Goal: Find specific page/section: Find specific page/section

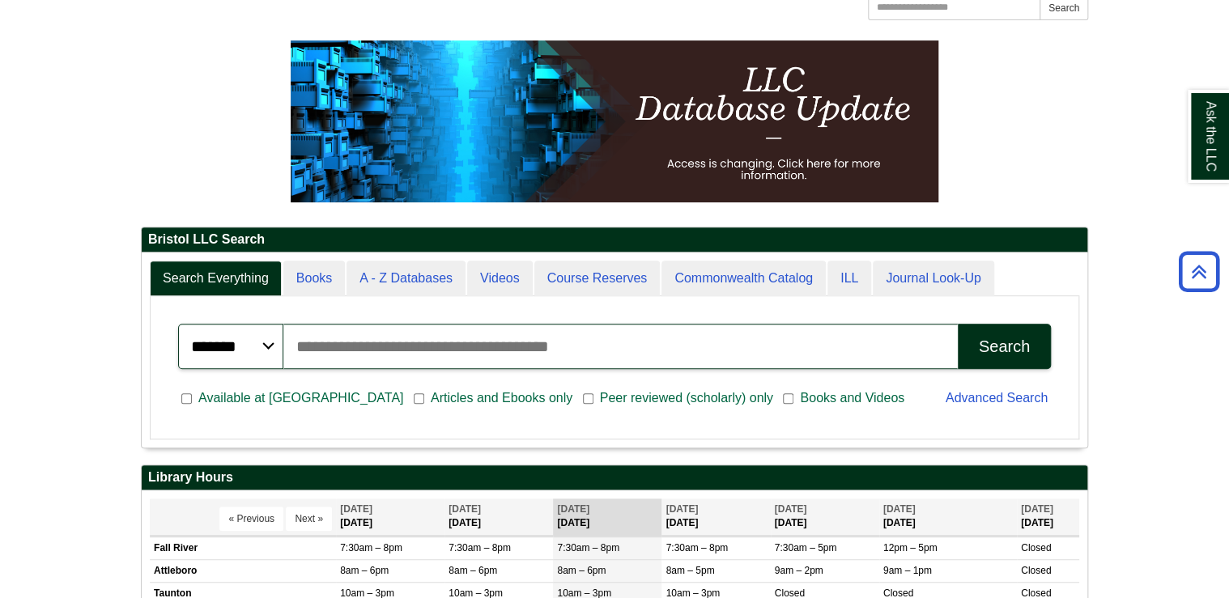
click at [354, 349] on input "Search articles, books, journals & more" at bounding box center [620, 346] width 675 height 45
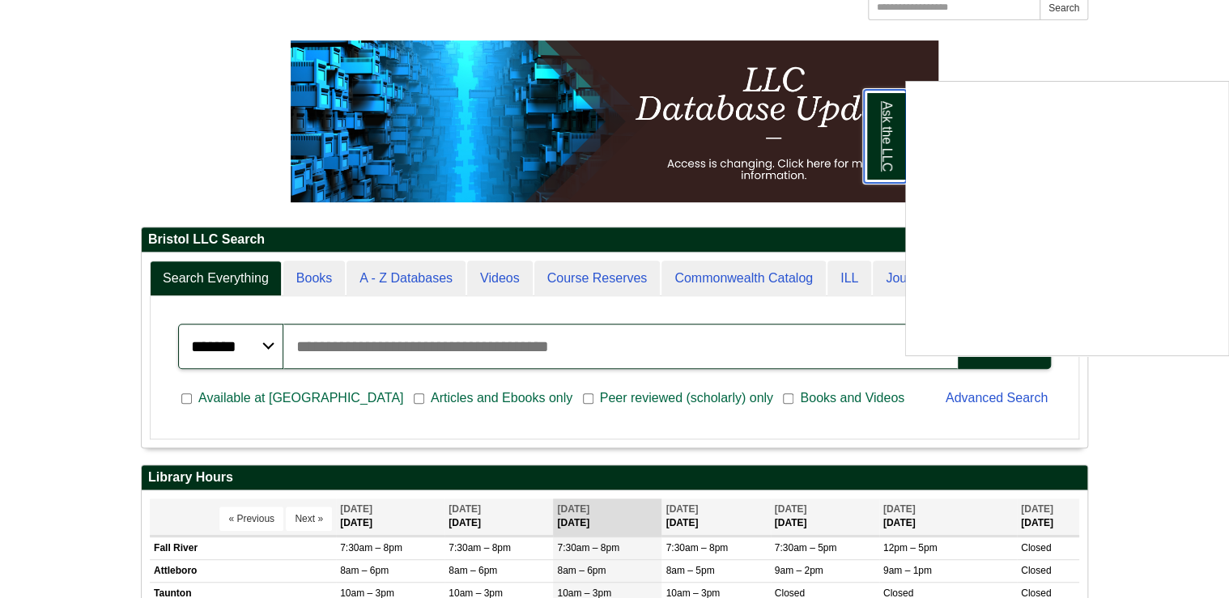
scroll to position [194, 946]
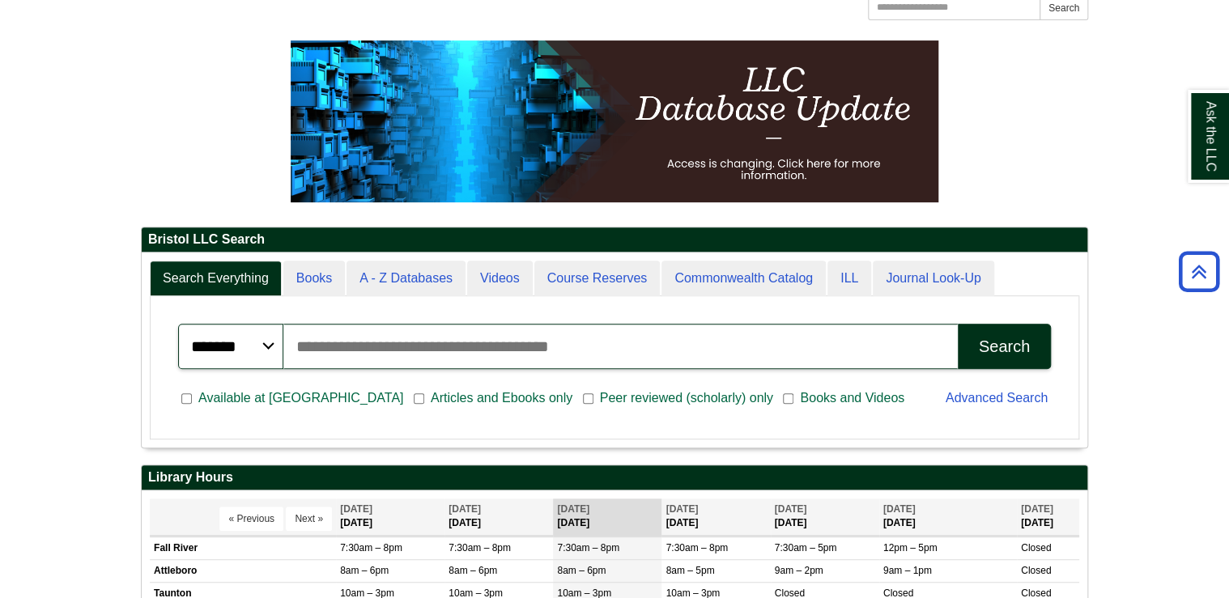
click at [653, 353] on input "Search articles, books, journals & more" at bounding box center [620, 346] width 675 height 45
type input "**********"
click at [958, 324] on button "Search" at bounding box center [1004, 346] width 93 height 45
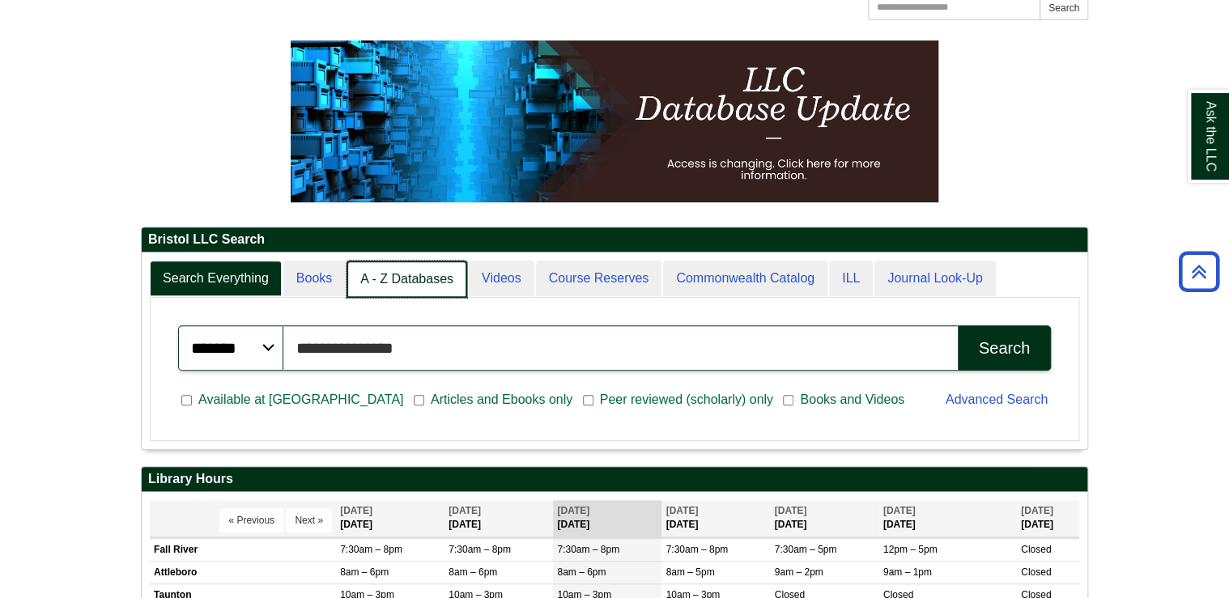
scroll to position [8, 7]
click at [407, 281] on link "A - Z Databases" at bounding box center [407, 280] width 121 height 38
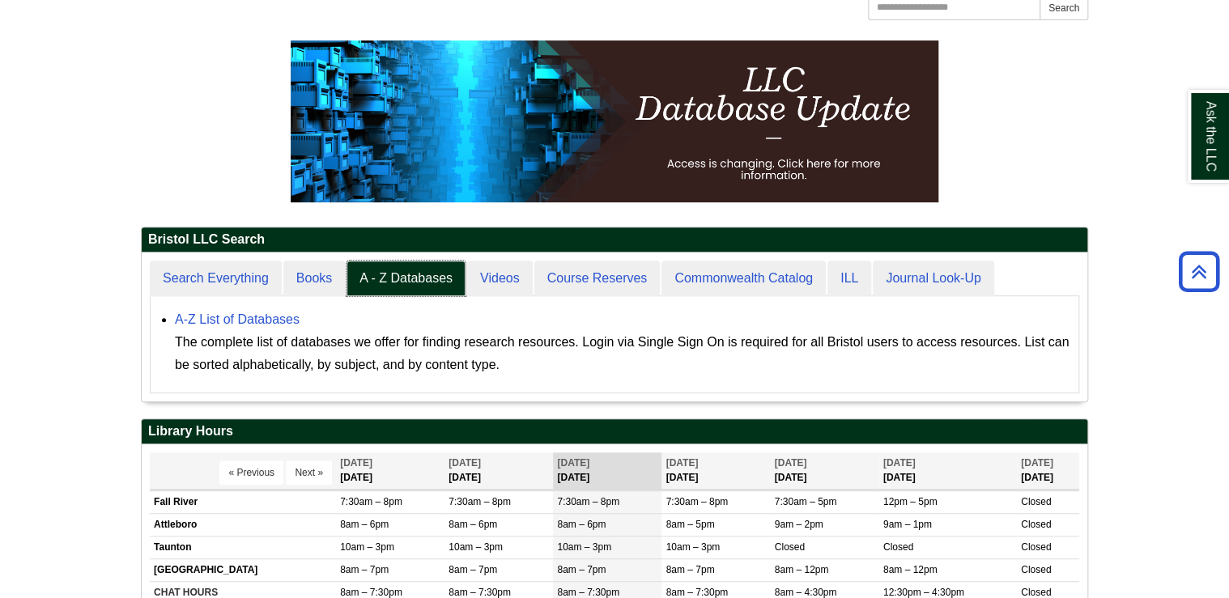
scroll to position [149, 946]
click at [227, 327] on div "A-Z List of Databases The complete list of databases we offer for finding resea…" at bounding box center [623, 343] width 896 height 68
click at [227, 324] on link "A-Z List of Databases" at bounding box center [237, 320] width 125 height 14
